Goal: Task Accomplishment & Management: Use online tool/utility

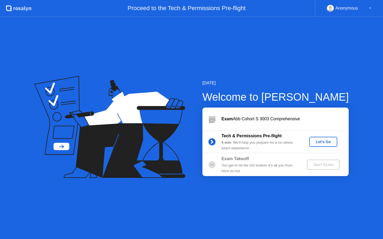
click at [316, 142] on div "Let's Go" at bounding box center [323, 142] width 24 height 4
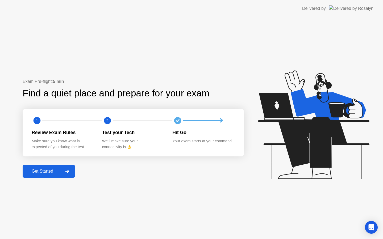
click at [65, 172] on div at bounding box center [67, 171] width 13 height 12
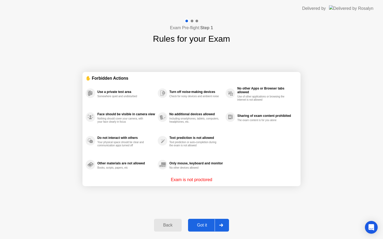
click at [200, 226] on div "Got it" at bounding box center [202, 225] width 25 height 5
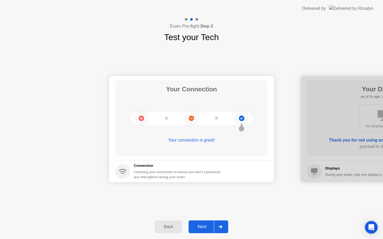
click at [210, 227] on div "Next" at bounding box center [202, 227] width 24 height 5
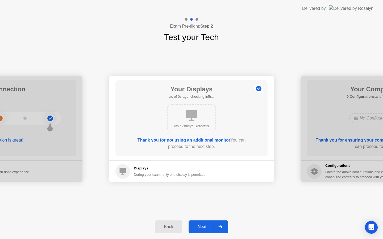
click at [210, 227] on div "Next" at bounding box center [202, 227] width 24 height 5
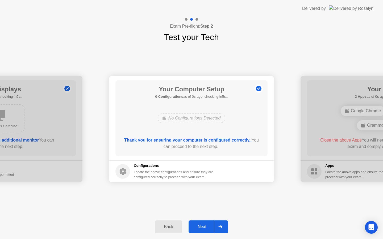
click at [210, 227] on div "Next" at bounding box center [202, 227] width 24 height 5
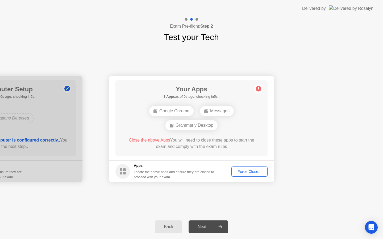
click at [210, 227] on div "Next" at bounding box center [202, 227] width 24 height 5
click at [246, 170] on div "Force Close..." at bounding box center [249, 172] width 32 height 4
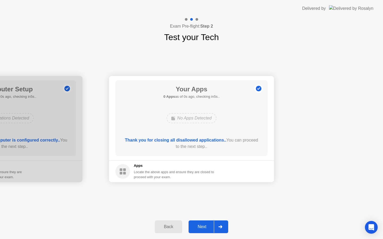
click at [212, 226] on div "Next" at bounding box center [202, 227] width 24 height 5
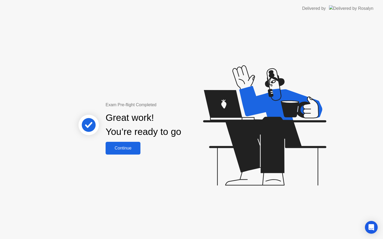
click at [119, 148] on div "Continue" at bounding box center [123, 148] width 32 height 5
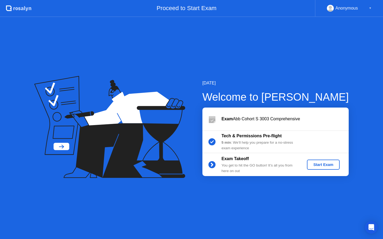
click at [317, 163] on div "Start Exam" at bounding box center [323, 165] width 28 height 4
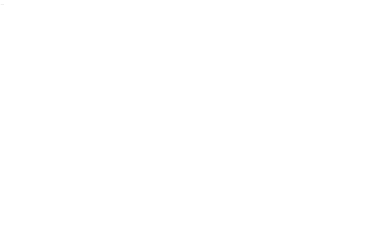
click div "End Proctoring Session"
